Goal: Communication & Community: Participate in discussion

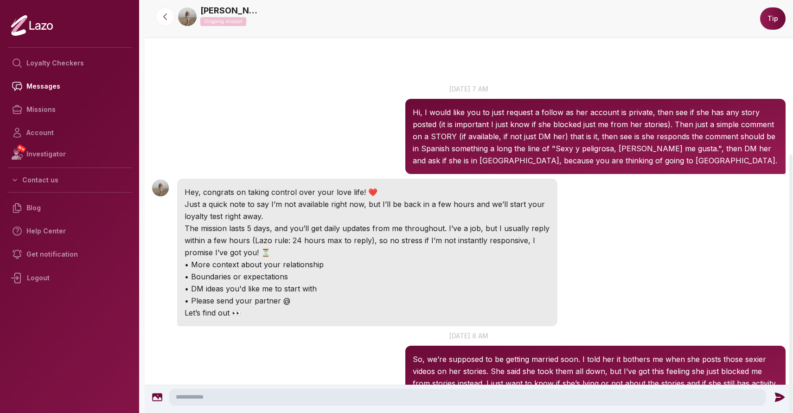
scroll to position [246, 0]
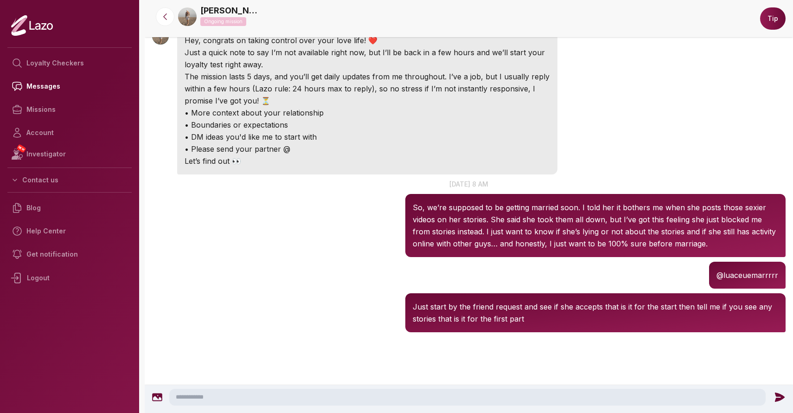
scroll to position [147, 0]
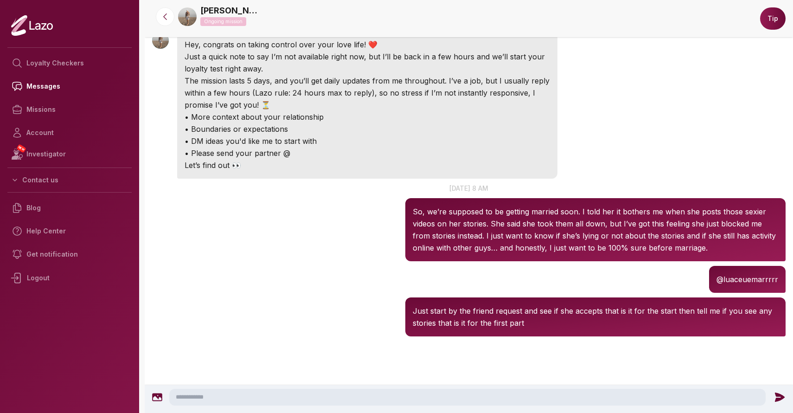
click at [277, 398] on textarea at bounding box center [467, 397] width 596 height 17
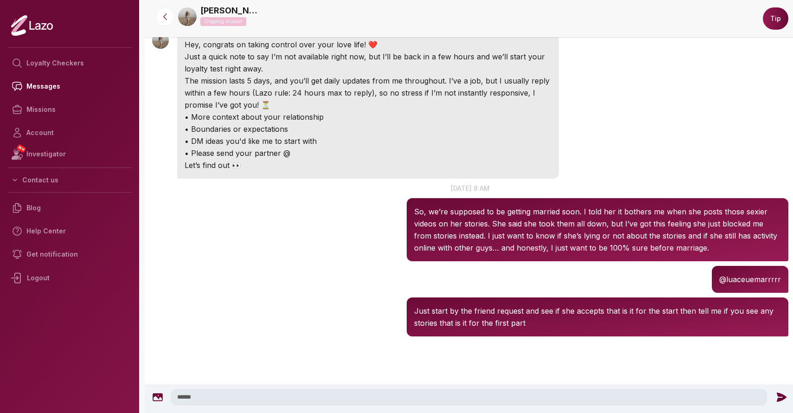
type textarea "******"
click at [780, 395] on icon at bounding box center [782, 396] width 10 height 9
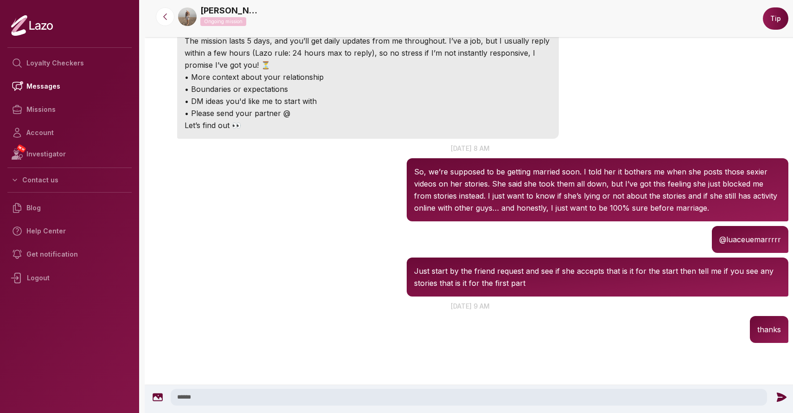
scroll to position [194, 0]
